Goal: Browse casually: Explore the website without a specific task or goal

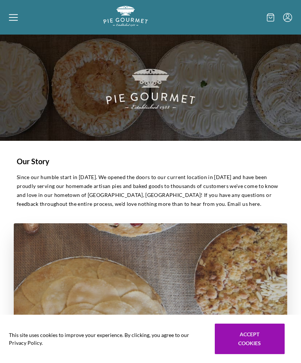
click at [21, 24] on div at bounding box center [56, 17] width 94 height 23
click at [12, 19] on div "Home Shop" at bounding box center [150, 181] width 301 height 363
click at [16, 20] on icon at bounding box center [13, 17] width 9 height 9
click at [16, 25] on div "Home Shop" at bounding box center [150, 181] width 301 height 363
click at [10, 24] on div at bounding box center [56, 17] width 94 height 23
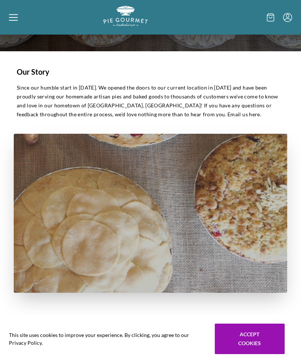
scroll to position [99, 0]
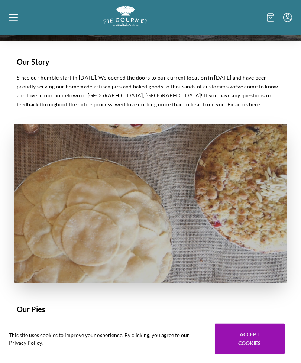
click at [250, 363] on div "Home Shop" at bounding box center [150, 181] width 301 height 363
click at [12, 21] on icon at bounding box center [13, 17] width 9 height 9
click at [16, 21] on div "Home Shop" at bounding box center [150, 181] width 301 height 363
click at [16, 19] on icon at bounding box center [13, 17] width 9 height 9
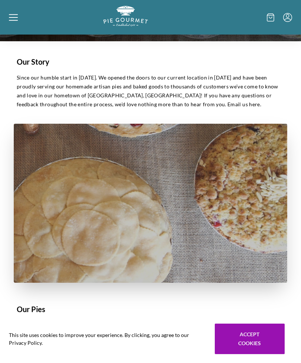
click at [17, 21] on icon at bounding box center [13, 17] width 9 height 9
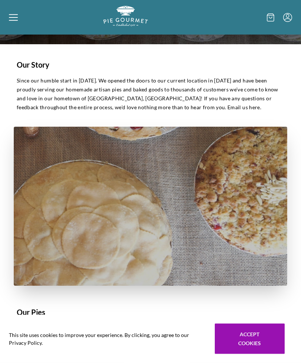
scroll to position [0, 0]
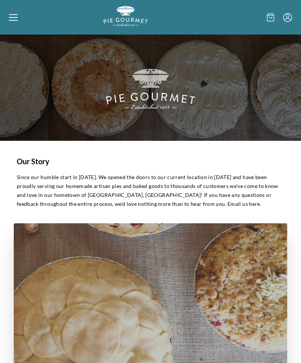
click at [16, 16] on icon at bounding box center [13, 17] width 9 height 9
click at [17, 19] on div "Home Shop" at bounding box center [150, 181] width 301 height 363
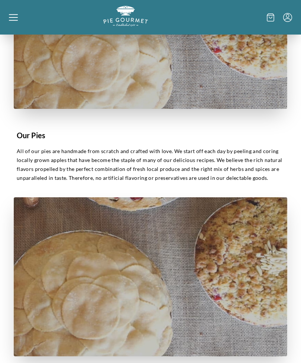
scroll to position [273, 0]
click at [12, 19] on icon at bounding box center [13, 17] width 9 height 9
click at [13, 28] on div "Home Shop" at bounding box center [150, 181] width 301 height 363
click at [19, 19] on div at bounding box center [56, 17] width 94 height 23
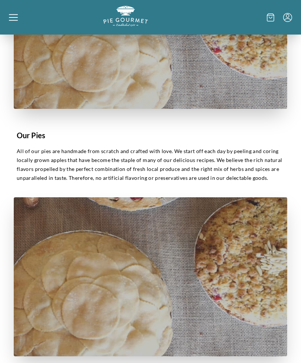
click at [16, 25] on div "Home Shop" at bounding box center [150, 181] width 301 height 363
click at [269, 20] on icon at bounding box center [270, 17] width 7 height 8
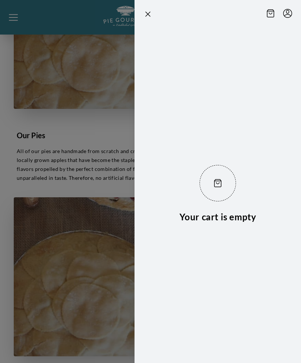
click at [144, 17] on icon "Close panel" at bounding box center [147, 14] width 9 height 9
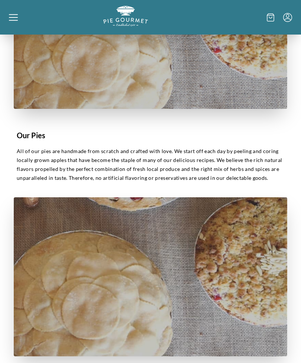
click at [16, 18] on icon at bounding box center [13, 17] width 9 height 9
click at [14, 20] on div "Home Shop" at bounding box center [150, 181] width 301 height 363
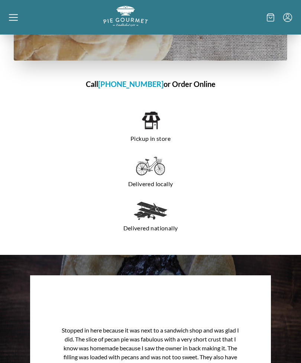
scroll to position [569, 0]
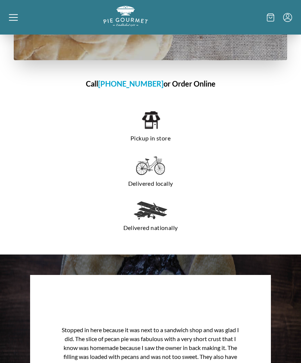
click at [155, 123] on img at bounding box center [150, 120] width 19 height 20
click at [149, 118] on img at bounding box center [150, 120] width 19 height 20
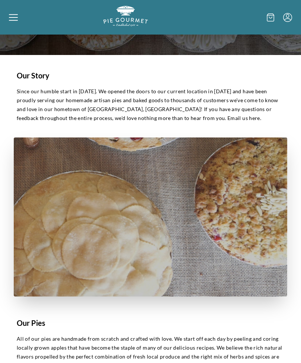
scroll to position [0, 0]
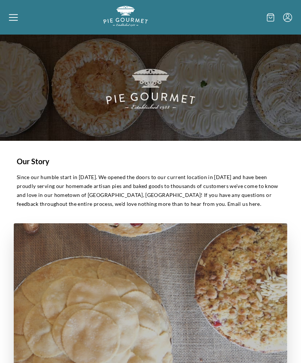
click at [15, 15] on icon at bounding box center [13, 17] width 9 height 9
click at [8, 23] on div "Home Shop" at bounding box center [150, 181] width 301 height 363
click at [9, 22] on div at bounding box center [56, 17] width 94 height 23
